Goal: Check status: Check status

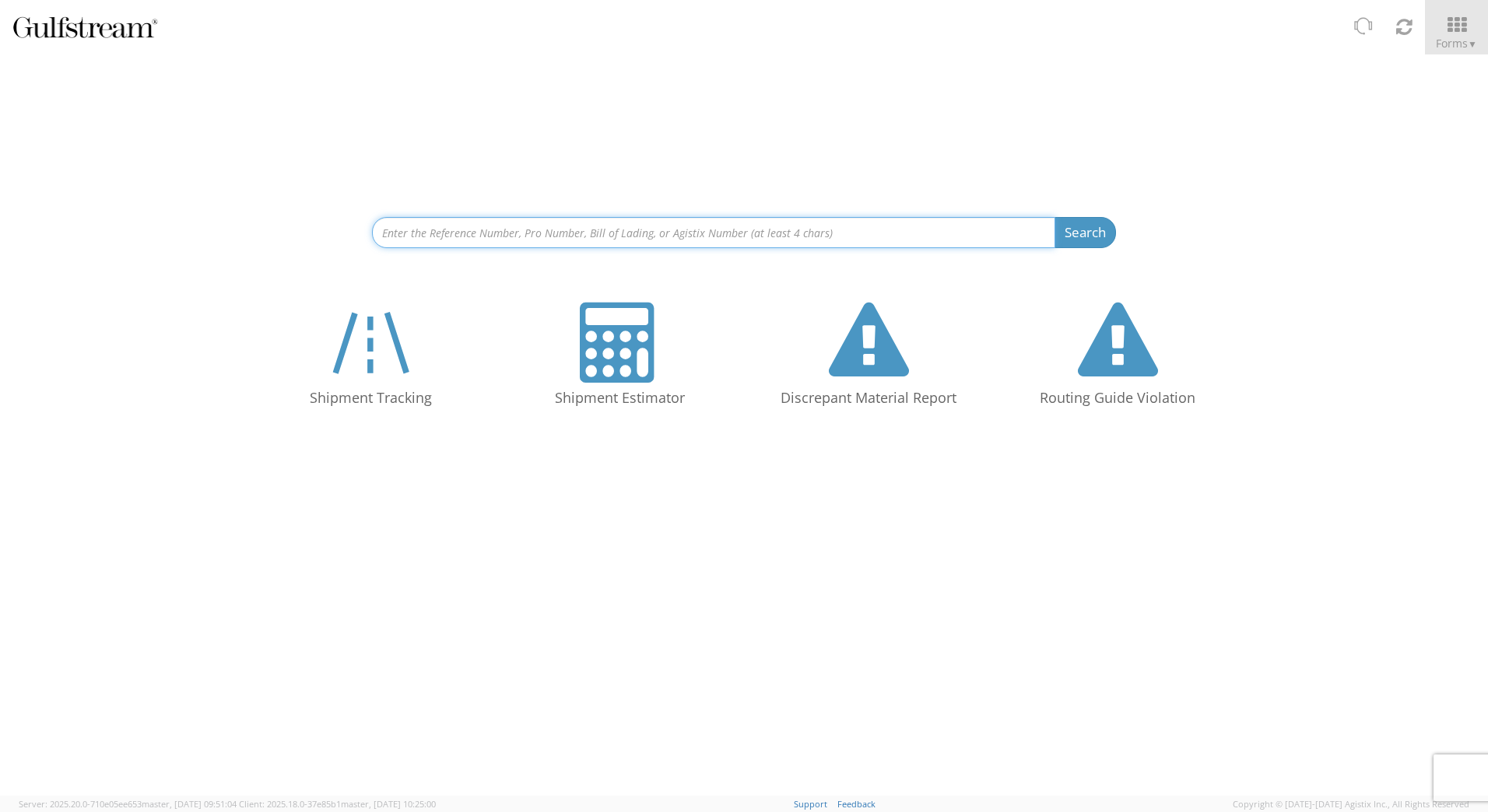
click at [486, 223] on input at bounding box center [713, 232] width 683 height 31
paste input "210780748M"
type input "210780748M"
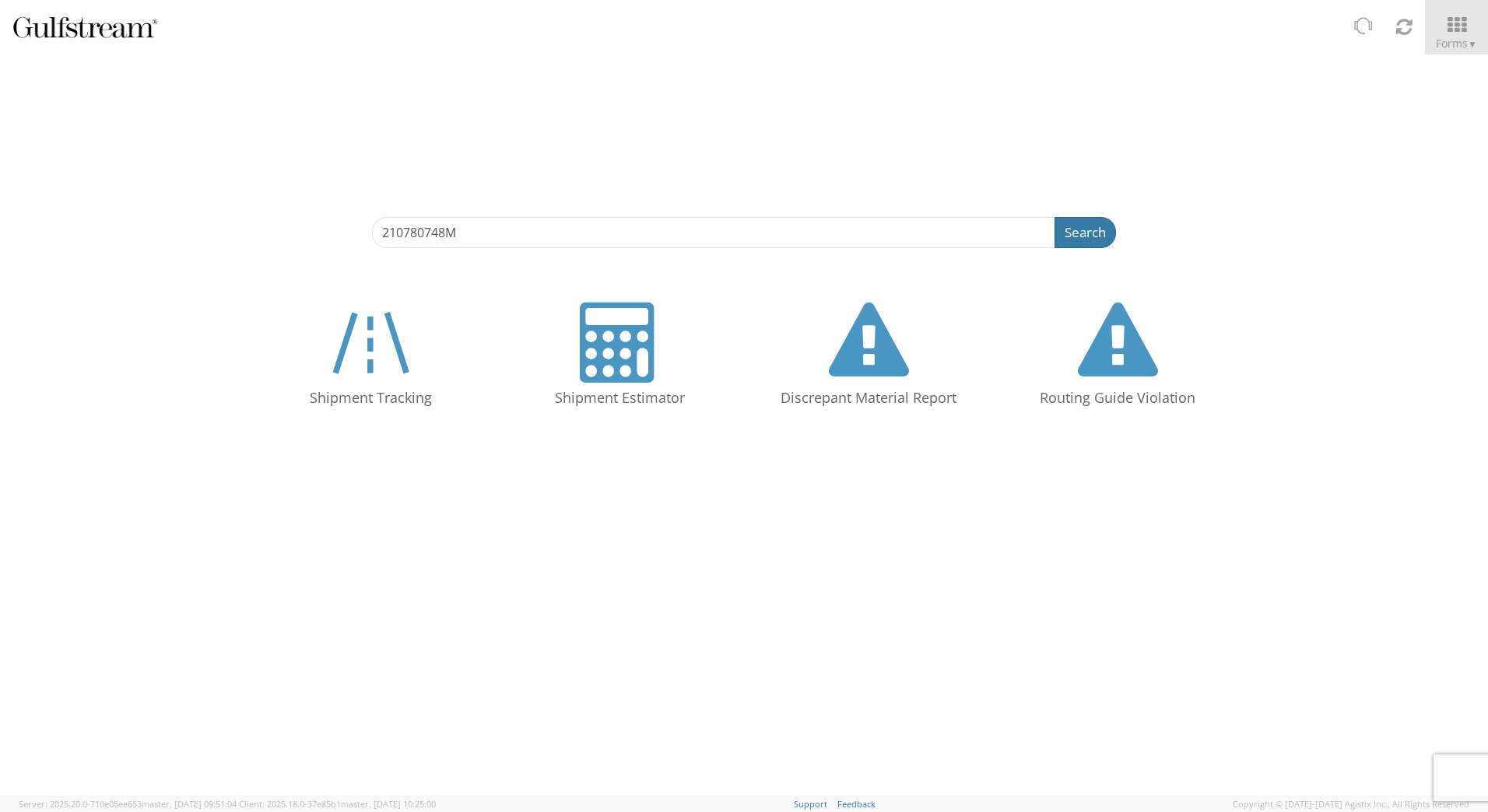
click at [1062, 225] on button "Search" at bounding box center [1084, 232] width 62 height 31
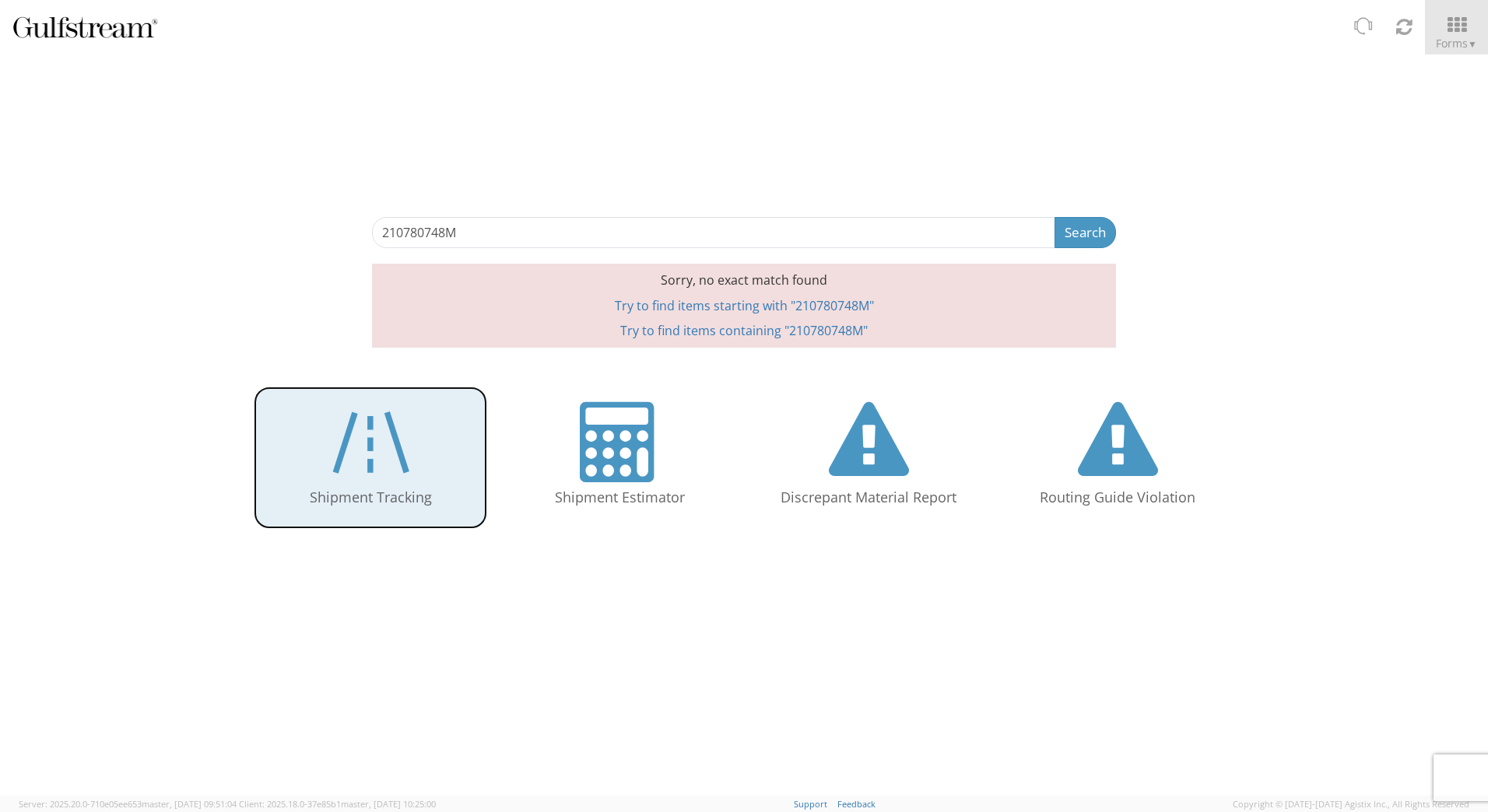
click at [321, 484] on link "Shipment Tracking" at bounding box center [370, 457] width 233 height 143
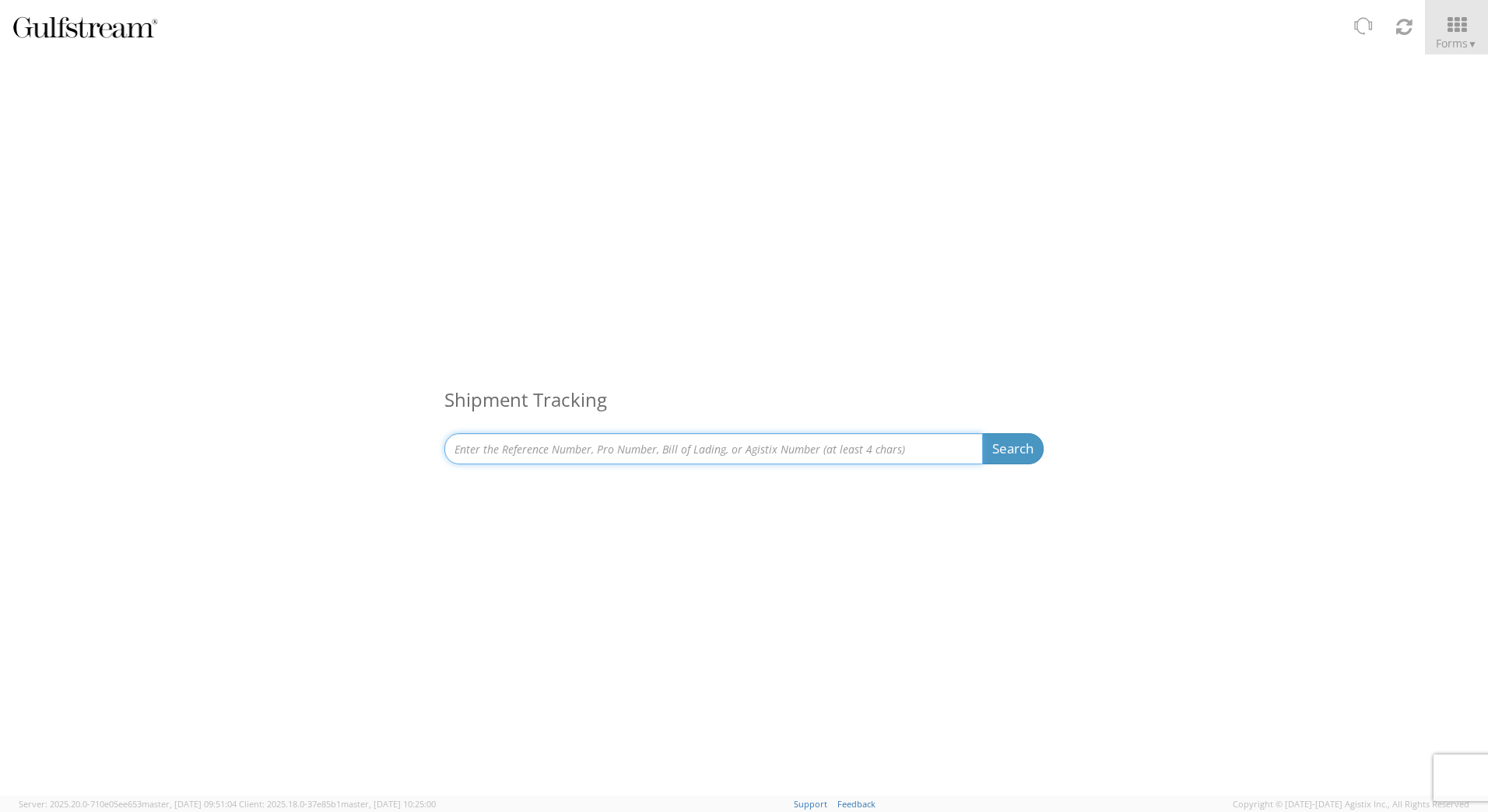
click at [519, 462] on input at bounding box center [714, 448] width 539 height 31
paste input "210780748M"
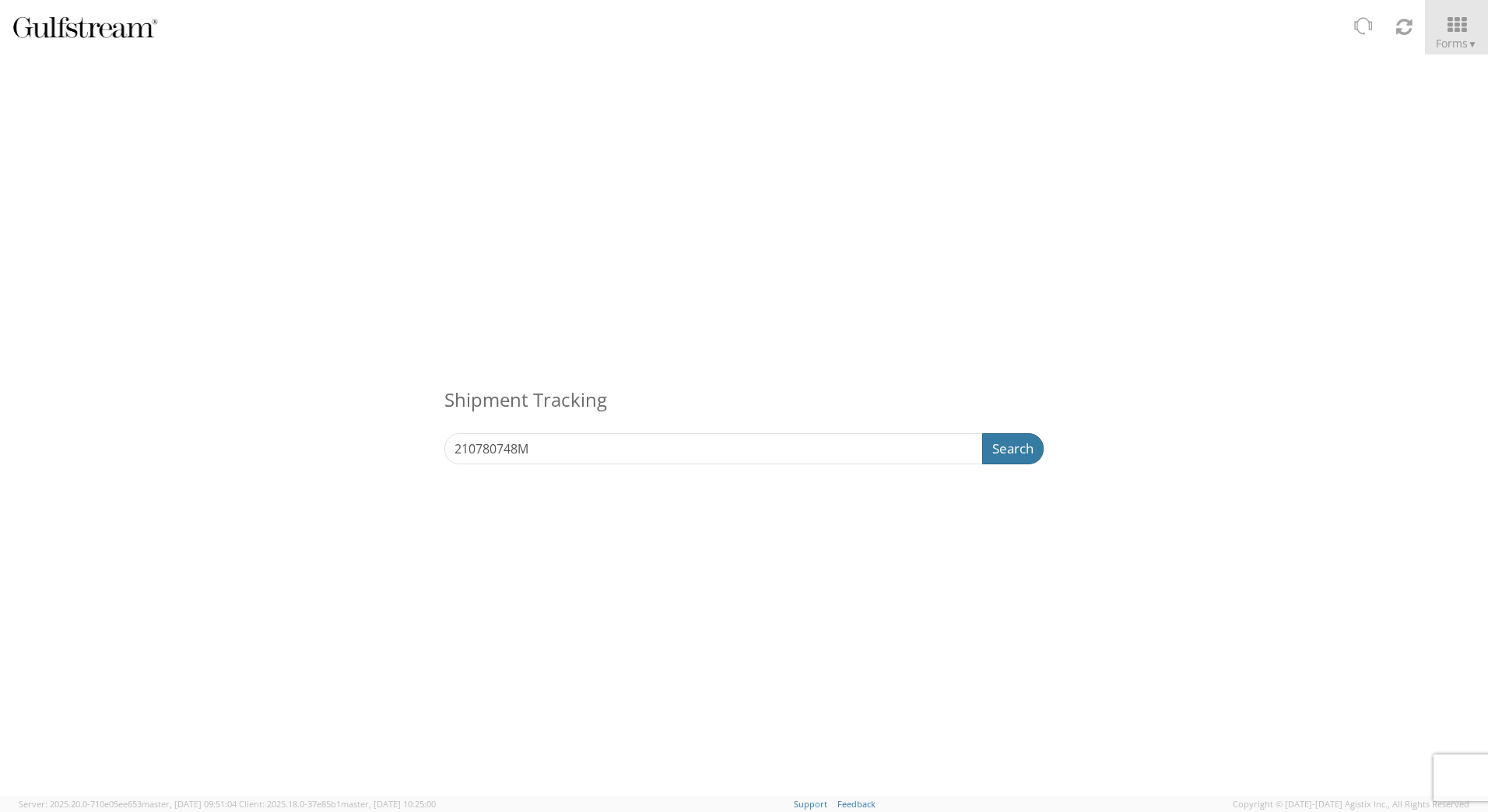
click at [1023, 454] on button "Search" at bounding box center [1013, 448] width 62 height 31
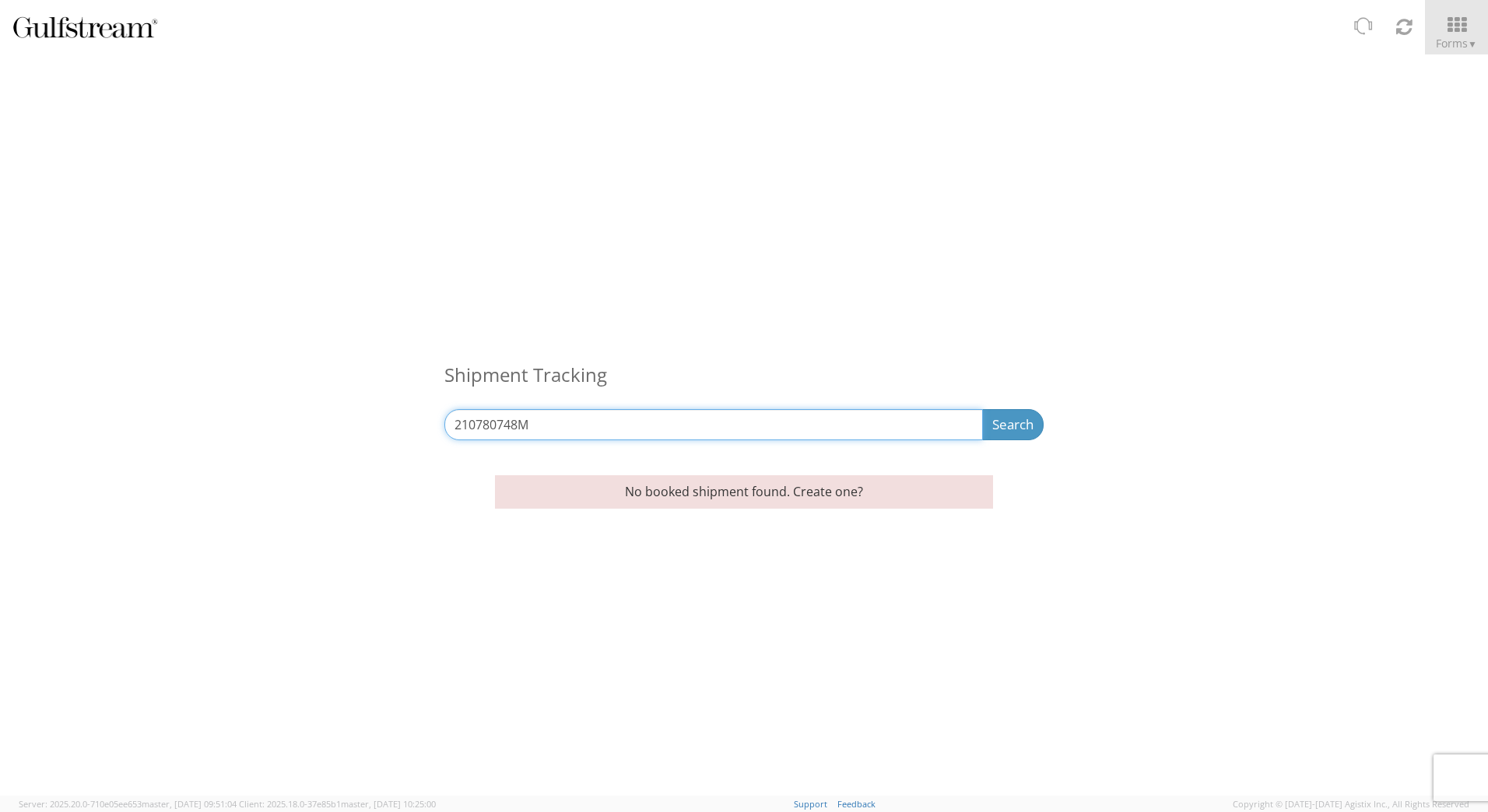
drag, startPoint x: 566, startPoint y: 433, endPoint x: 376, endPoint y: 427, distance: 190.1
click at [376, 427] on div "Shipment Tracking 210780748M Search Refine By Ship From Date To" at bounding box center [744, 257] width 1488 height 405
paste input "65111546"
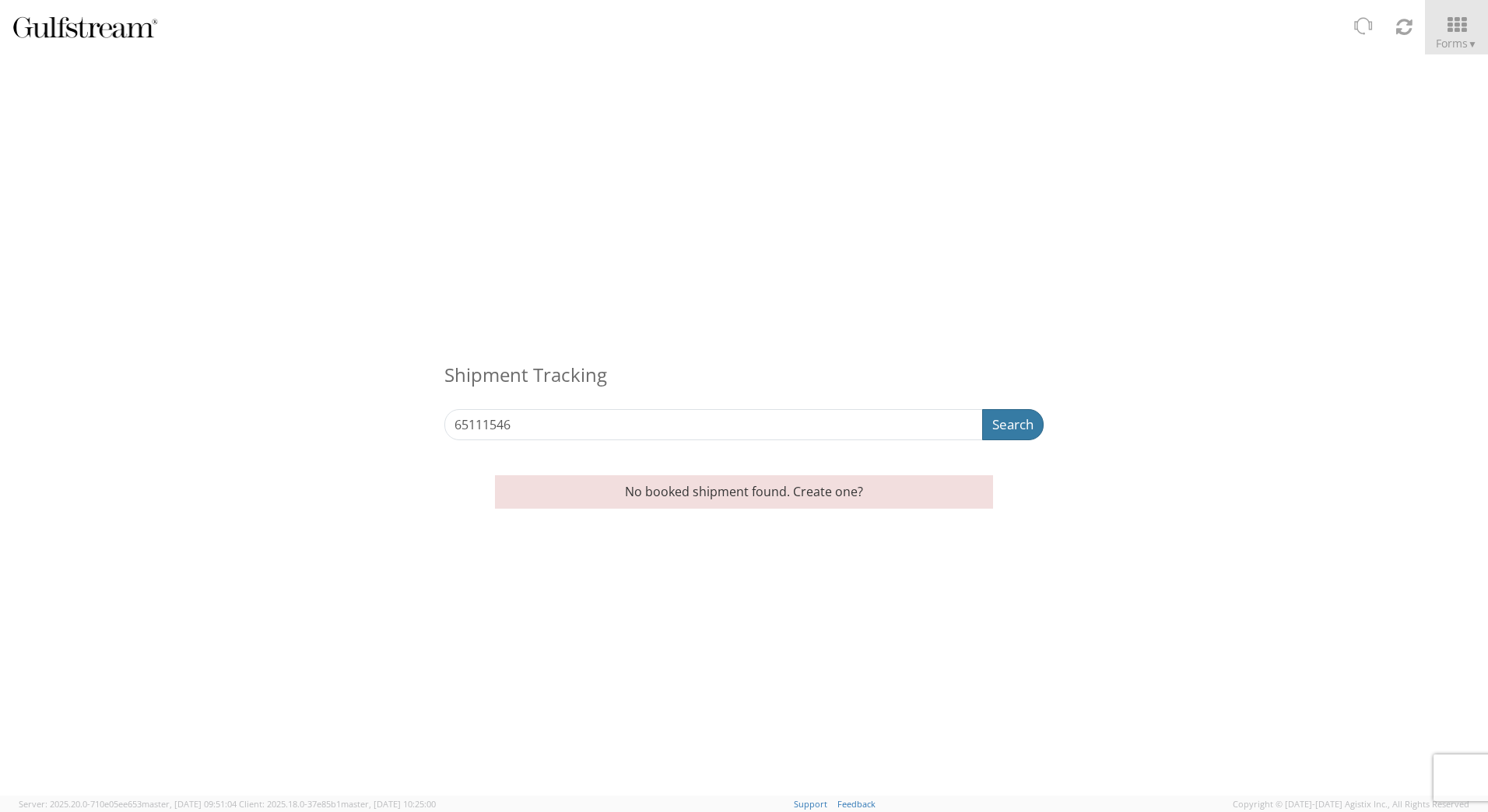
click at [1014, 424] on button "Search" at bounding box center [1013, 425] width 62 height 31
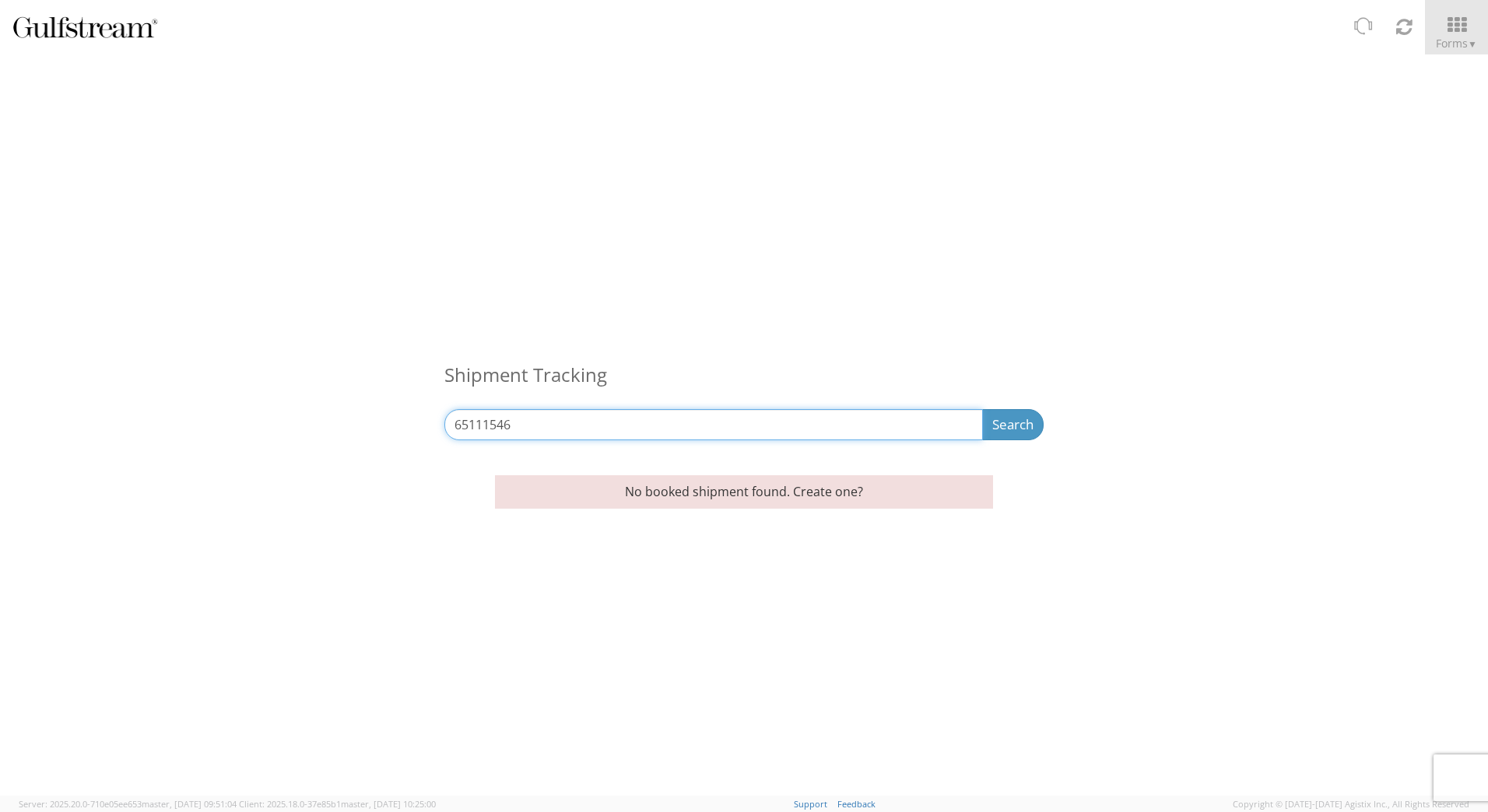
click at [568, 420] on input "65111546" at bounding box center [714, 425] width 539 height 31
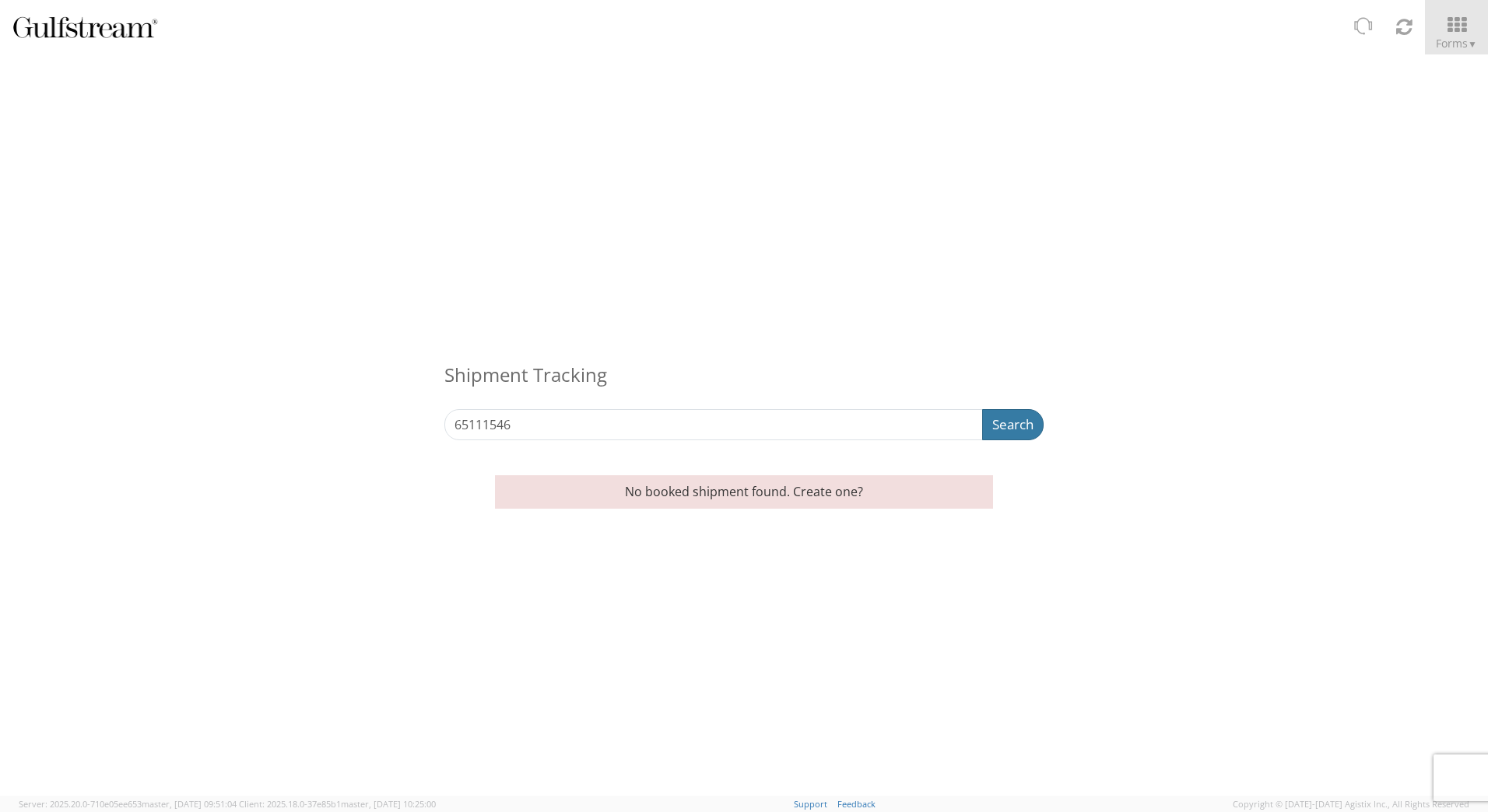
click at [1013, 426] on button "Search" at bounding box center [1013, 425] width 62 height 31
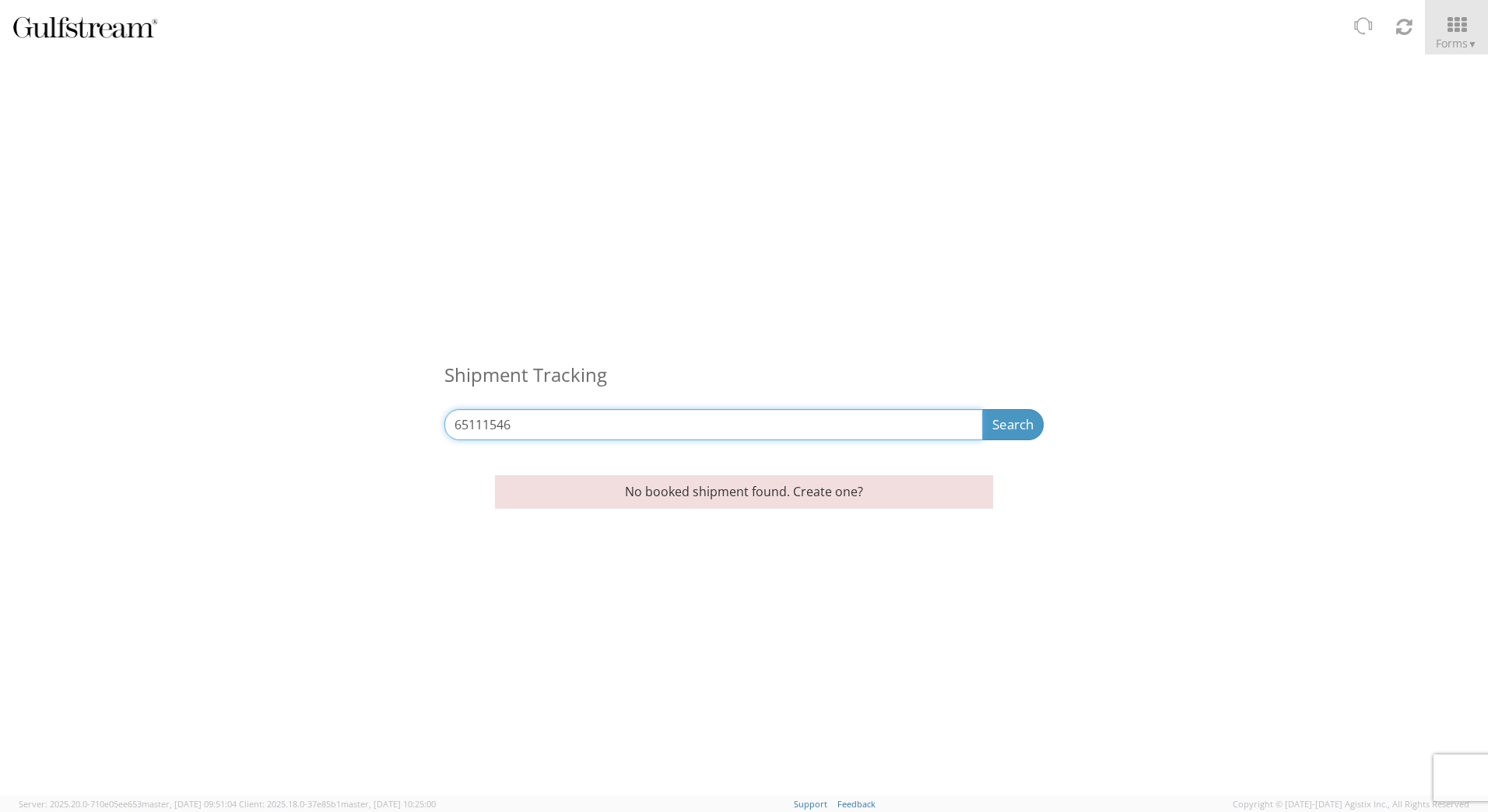
drag, startPoint x: 561, startPoint y: 412, endPoint x: 375, endPoint y: 414, distance: 186.0
click at [377, 414] on div "Shipment Tracking 65111546 Search Refine By Ship From Date To" at bounding box center [744, 257] width 1488 height 405
paste input "0600579401"
click at [466, 430] on input "0600579401" at bounding box center [714, 425] width 539 height 31
click at [485, 423] on input "0600579401" at bounding box center [714, 425] width 539 height 31
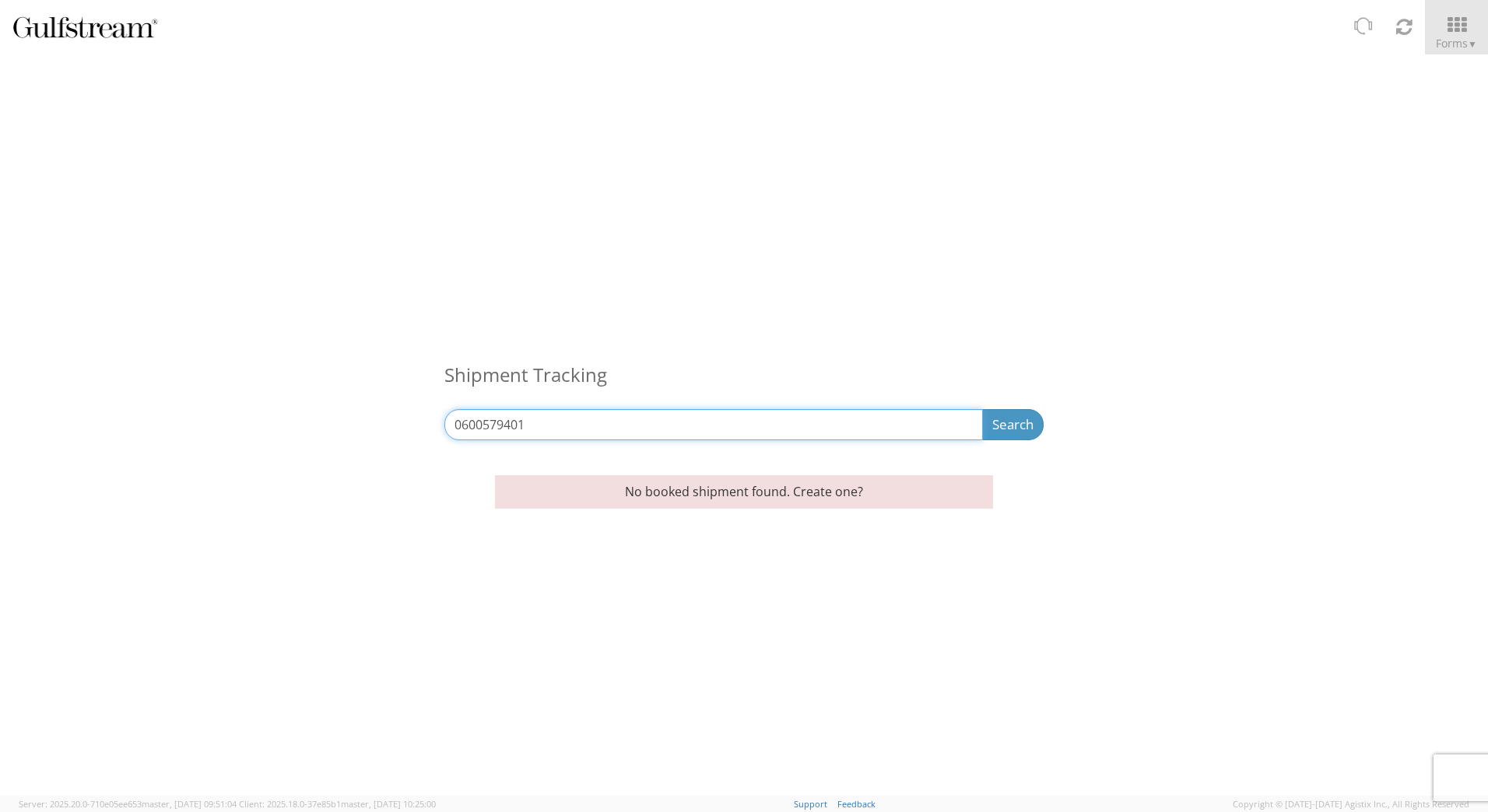
drag, startPoint x: 481, startPoint y: 425, endPoint x: 392, endPoint y: 420, distance: 89.1
click at [393, 421] on div "Shipment Tracking 0600579401 Search Refine By Ship From Date To" at bounding box center [744, 257] width 1488 height 405
type input "0600579401"
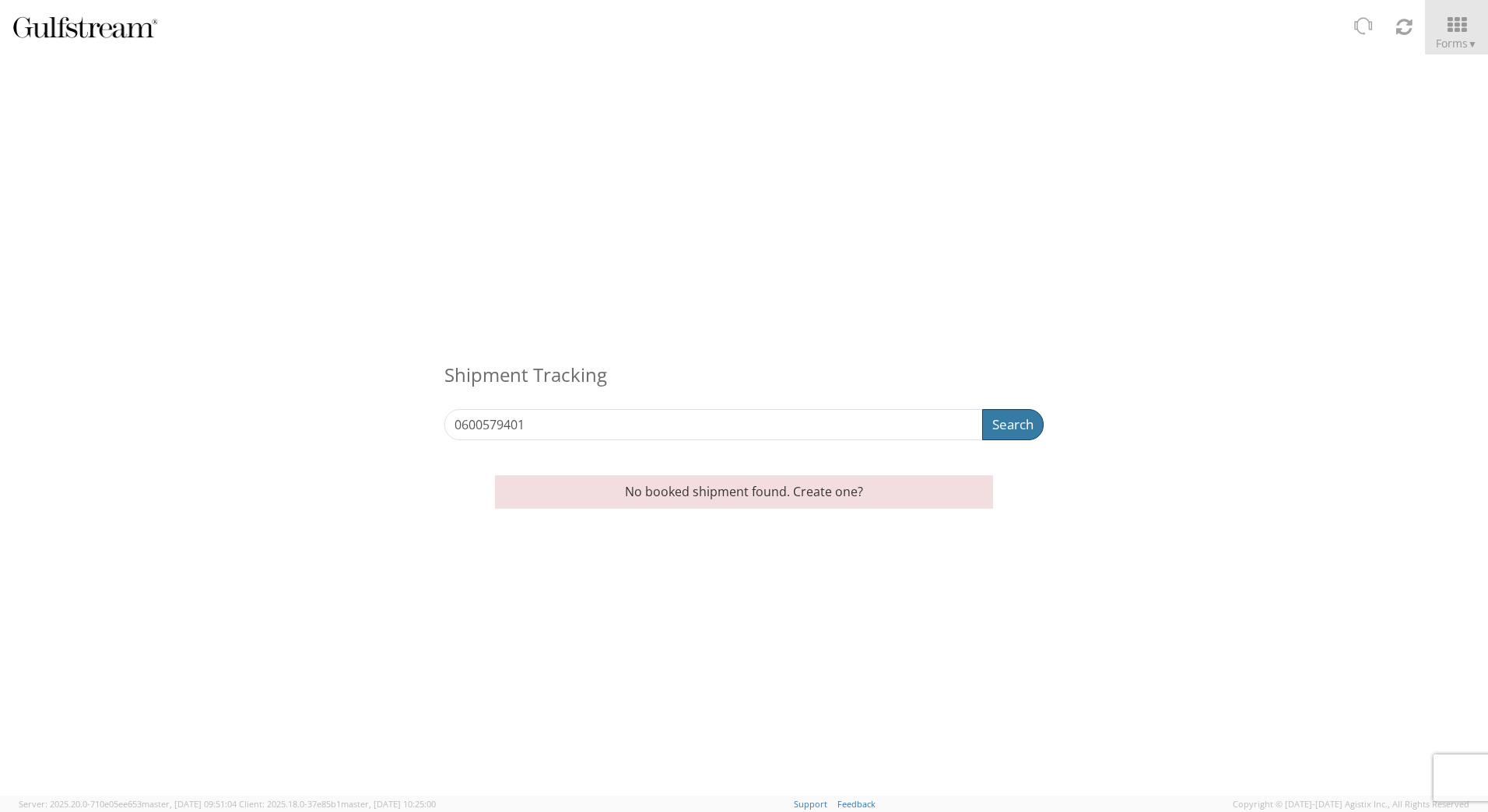
click at [1003, 433] on button "Search" at bounding box center [1013, 425] width 62 height 31
